Goal: Task Accomplishment & Management: Manage account settings

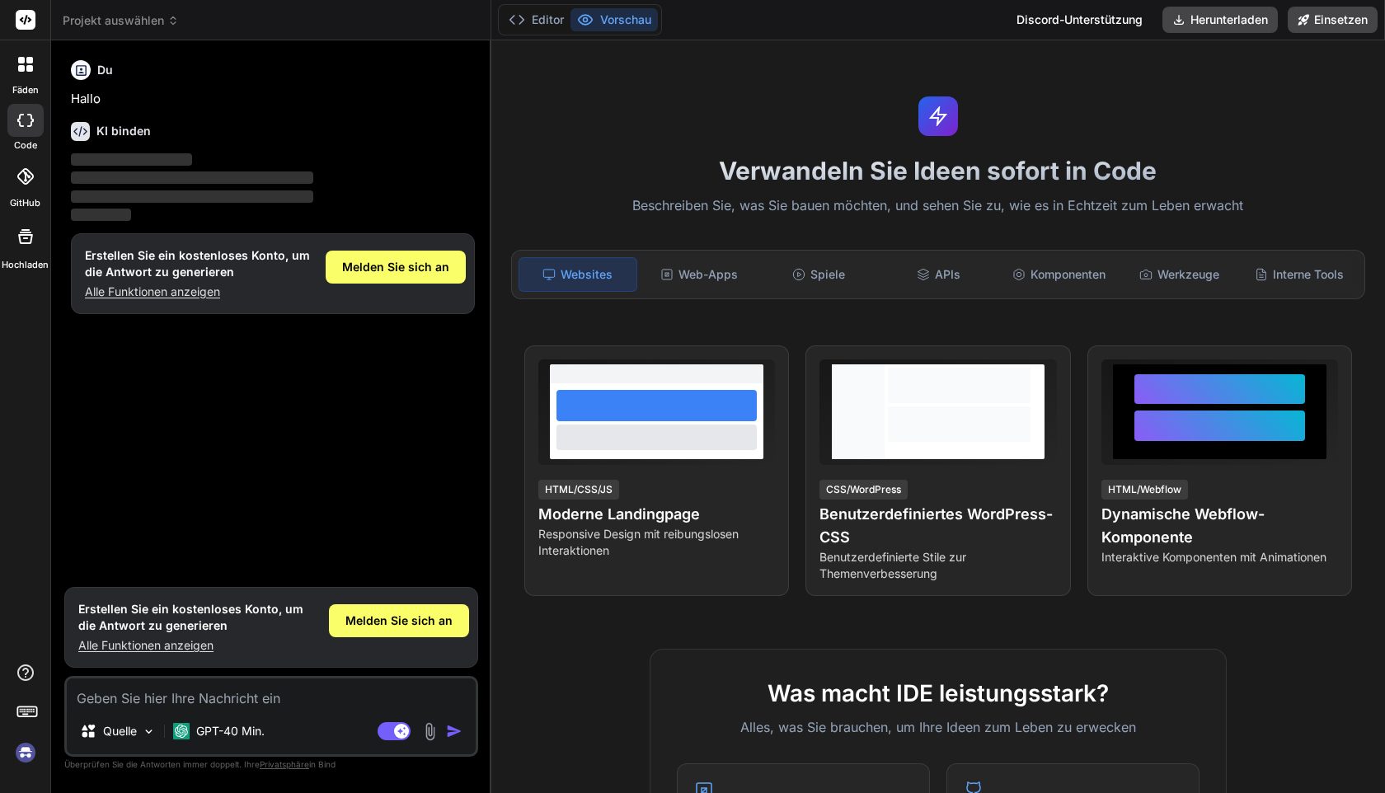
click at [26, 753] on img at bounding box center [26, 753] width 28 height 28
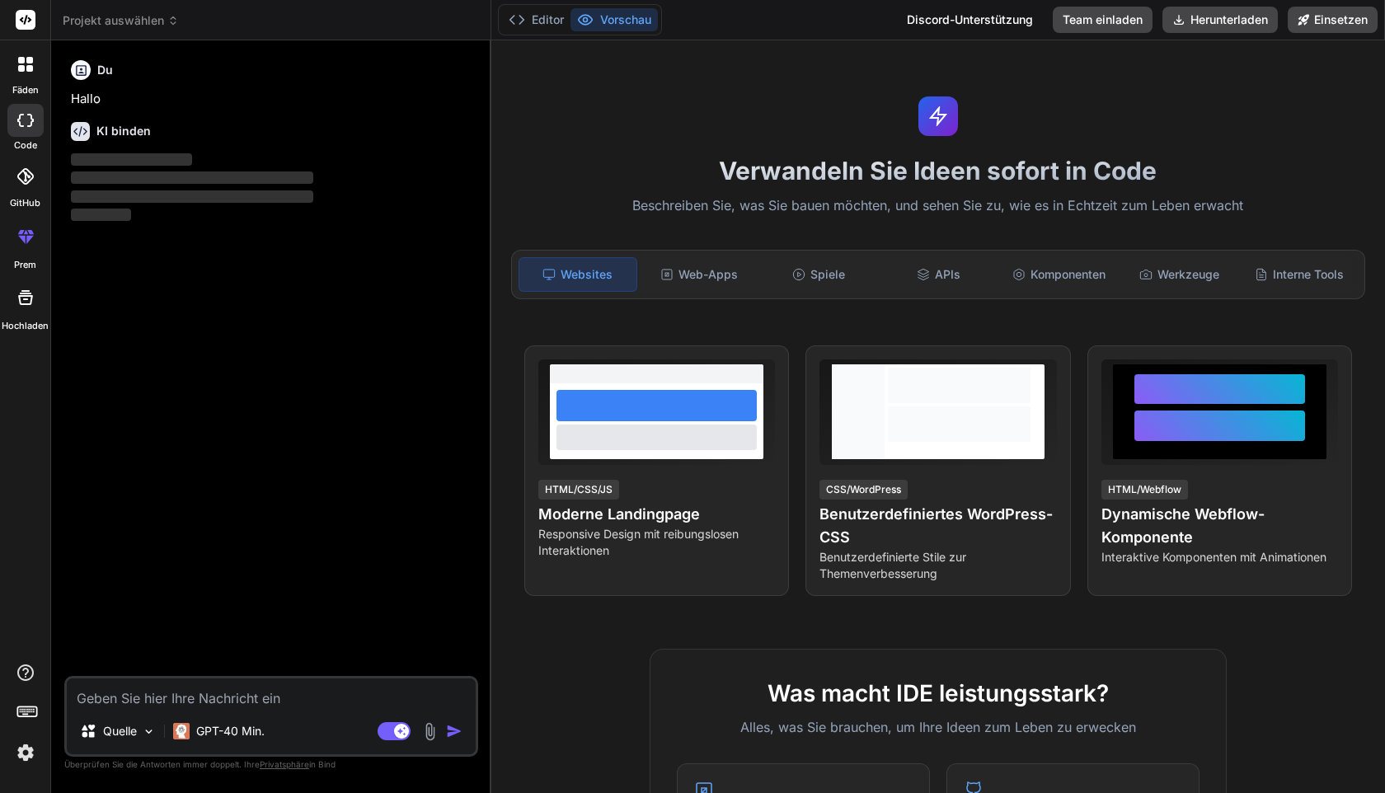
click at [28, 752] on img at bounding box center [26, 753] width 28 height 28
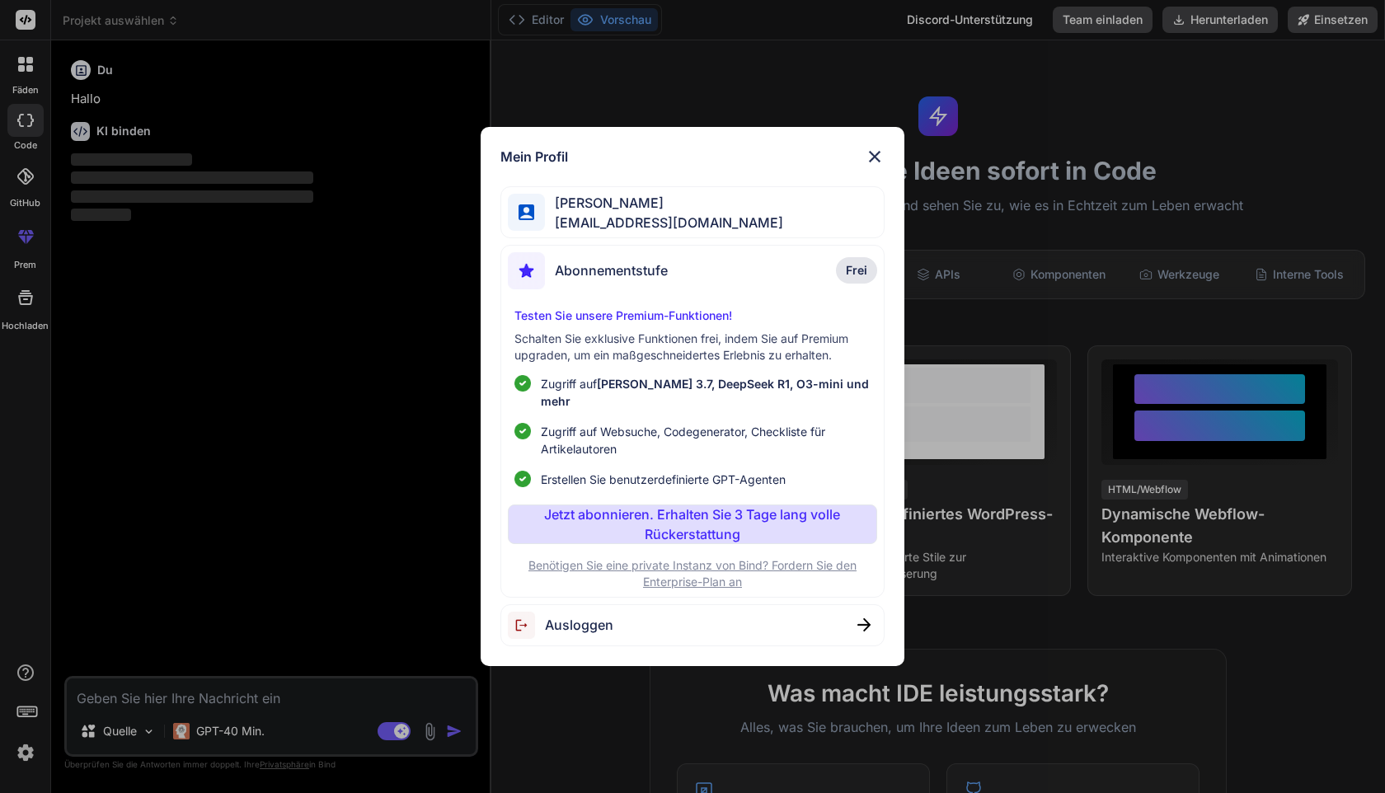
click at [588, 617] on font "Ausloggen" at bounding box center [579, 625] width 68 height 16
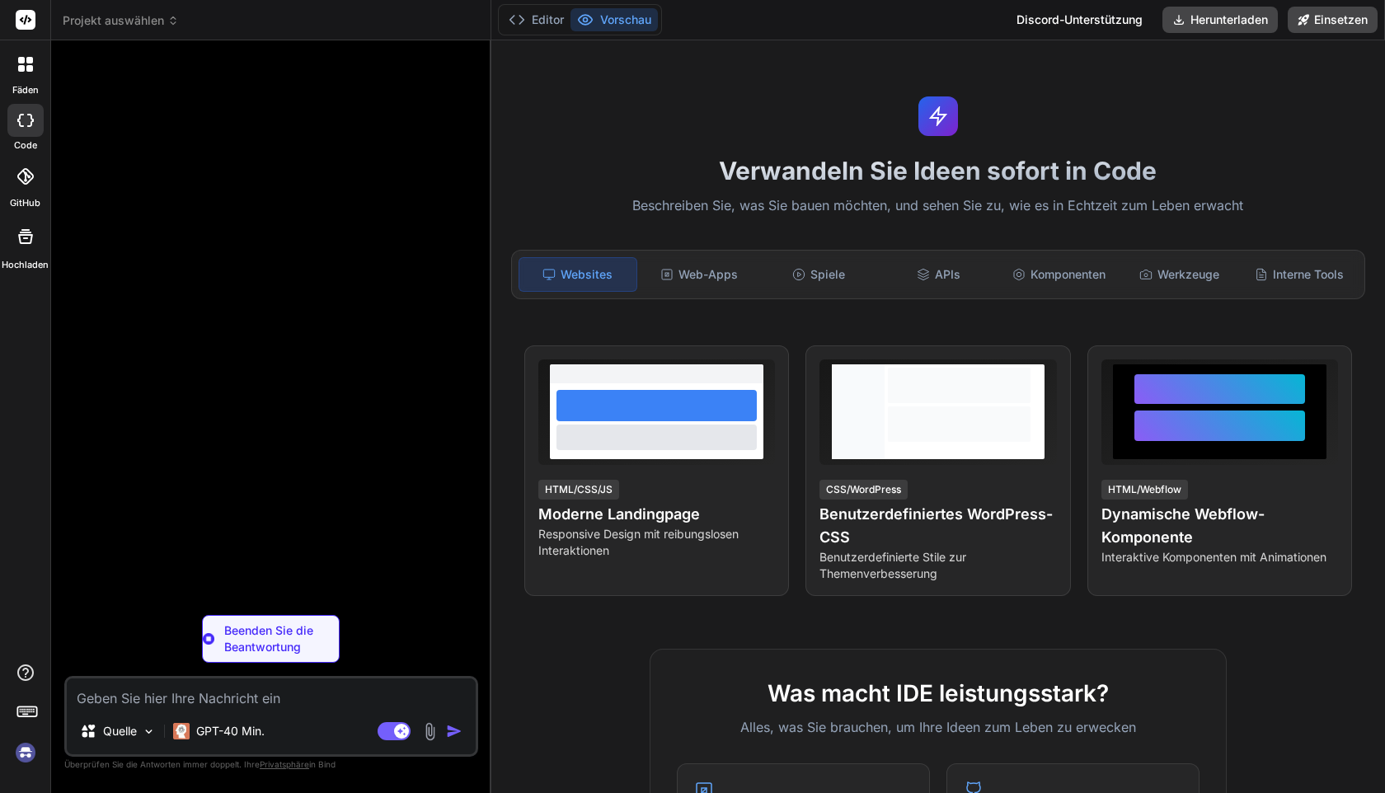
type textarea "x"
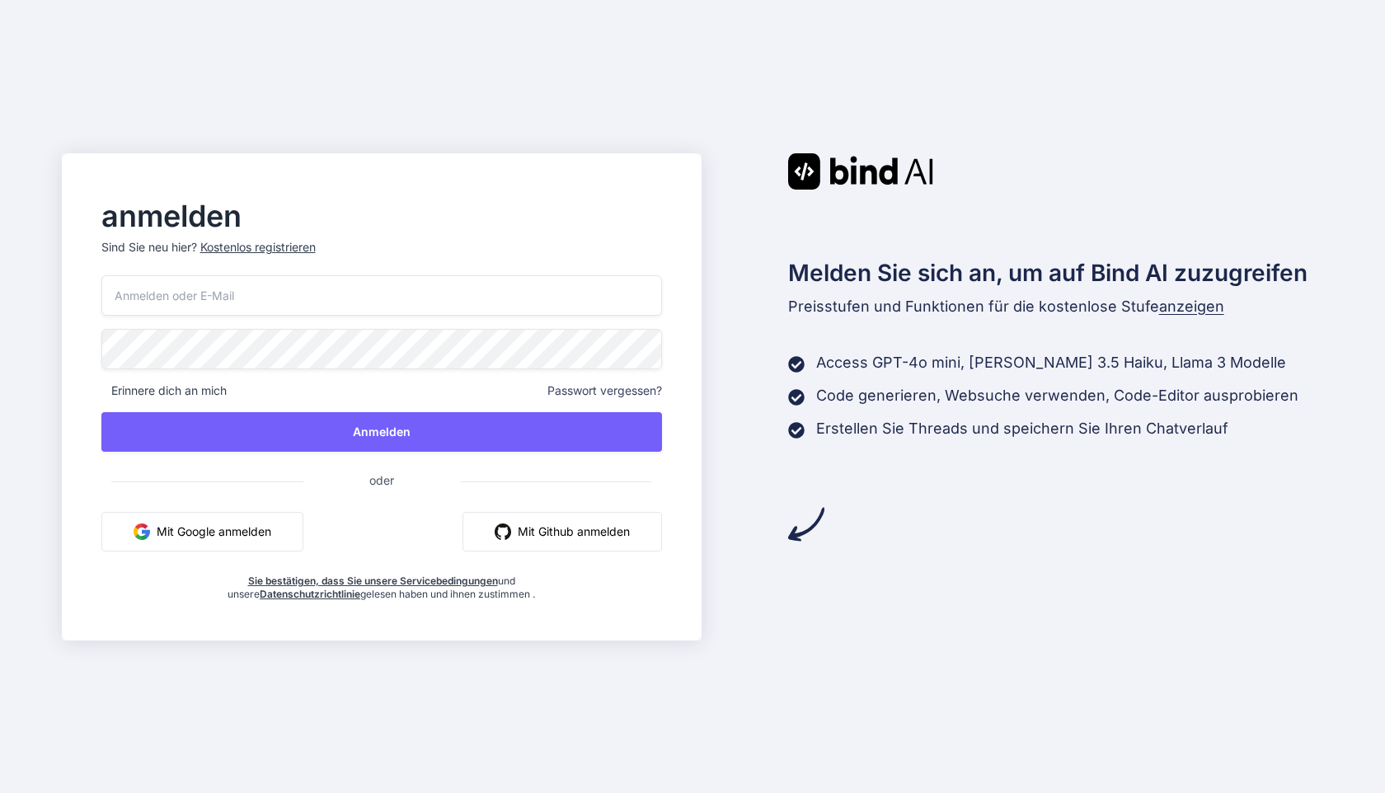
click at [261, 526] on font "Mit Google anmelden" at bounding box center [214, 531] width 115 height 14
